Goal: Transaction & Acquisition: Purchase product/service

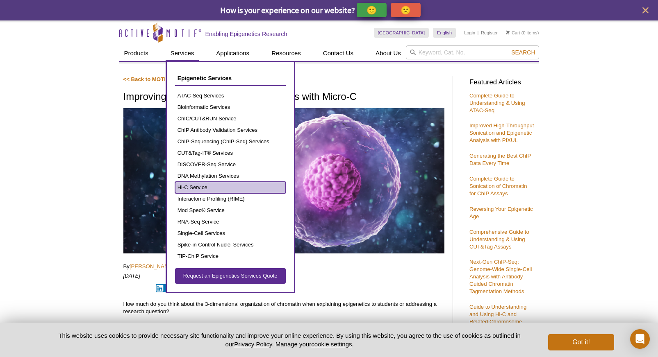
click at [212, 187] on link "Hi-C Service" at bounding box center [230, 187] width 111 height 11
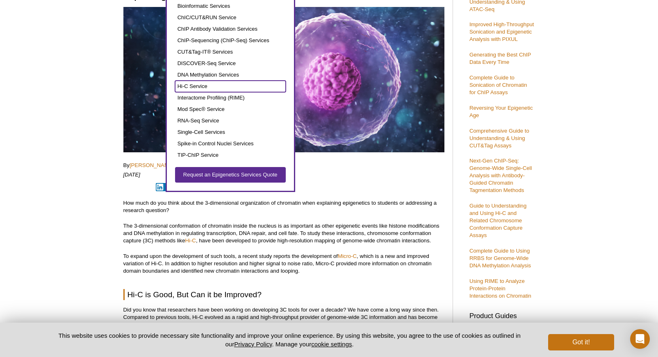
scroll to position [103, 0]
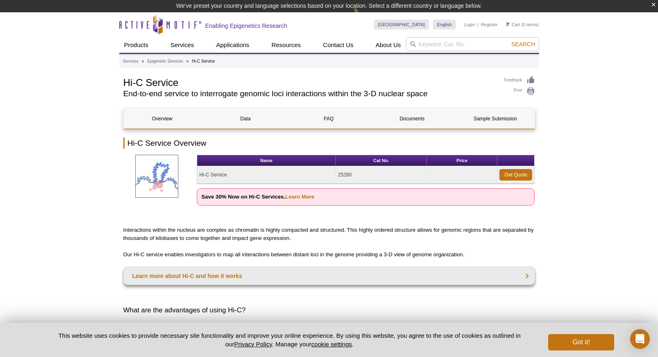
click at [300, 189] on p "Save 30% Now on Hi-C Services. Learn More" at bounding box center [366, 197] width 338 height 17
click at [300, 194] on link "Learn More" at bounding box center [299, 197] width 29 height 6
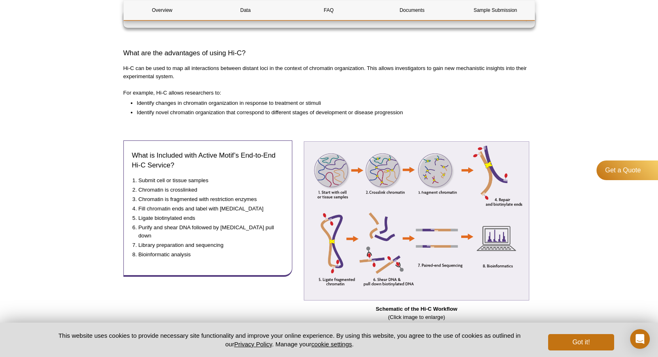
scroll to position [255, 0]
